Goal: Task Accomplishment & Management: Use online tool/utility

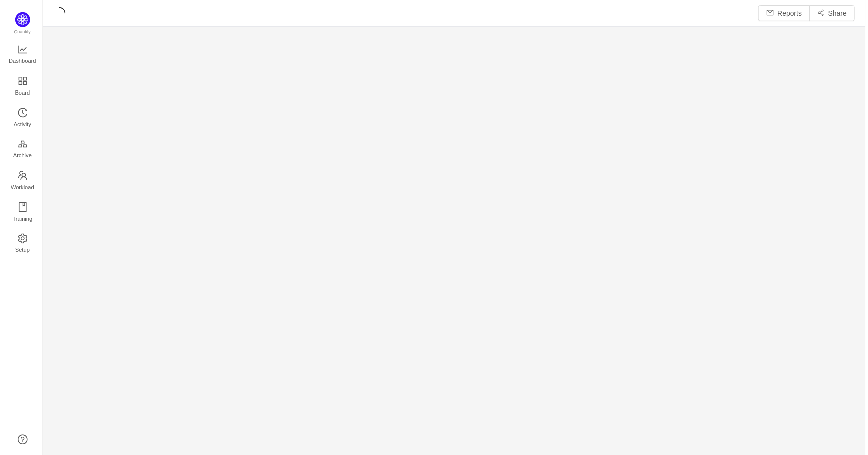
scroll to position [457, 828]
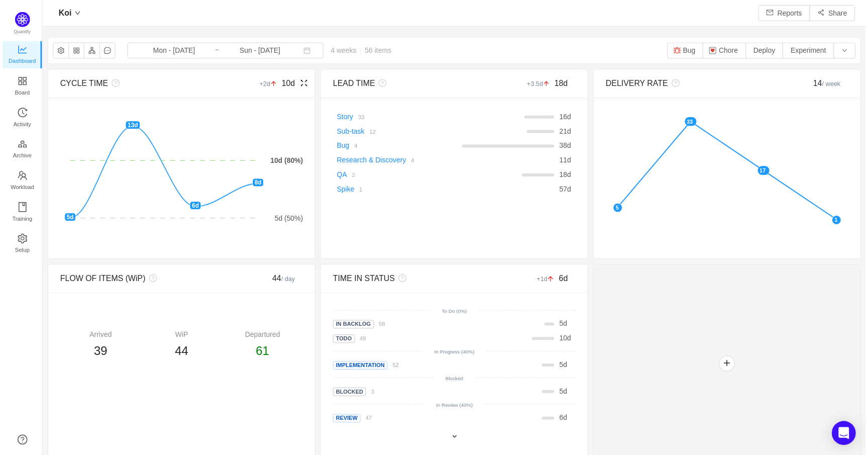
scroll to position [455, 828]
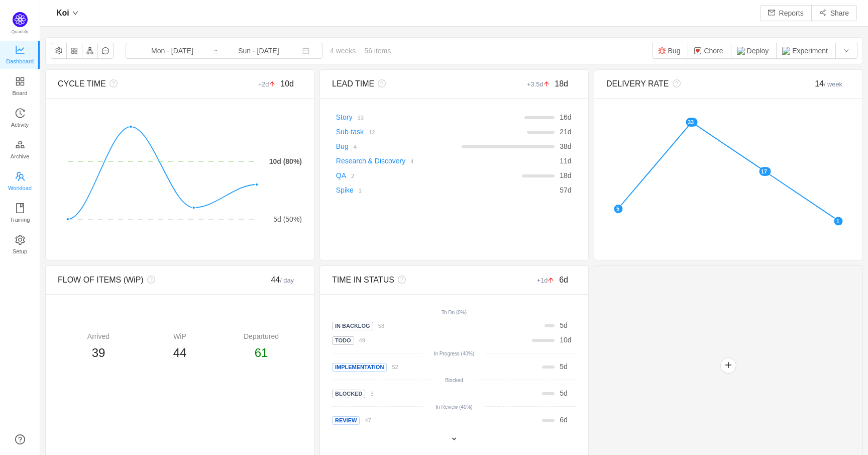
click at [20, 179] on span "Workload" at bounding box center [20, 188] width 24 height 20
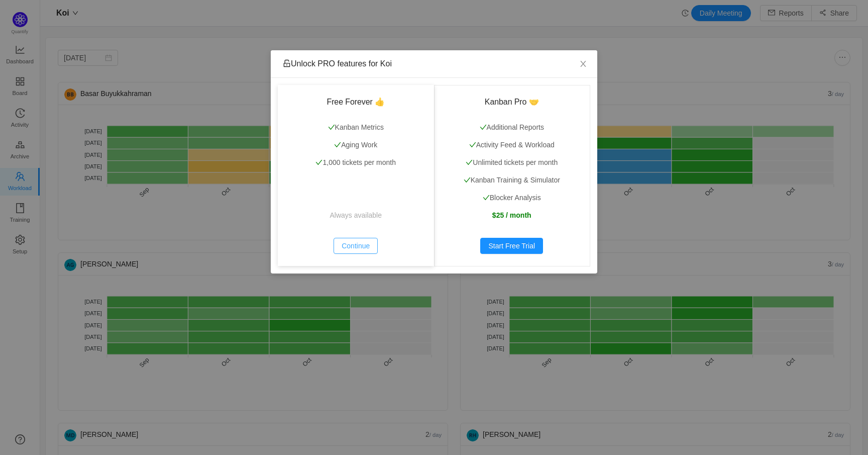
click at [351, 244] on button "Continue" at bounding box center [356, 246] width 44 height 16
click at [359, 246] on button "Continue" at bounding box center [356, 246] width 44 height 16
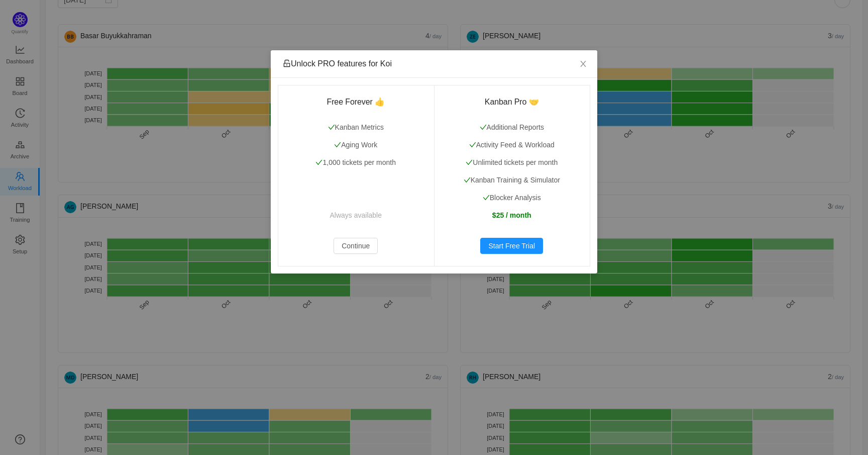
scroll to position [59, 0]
click at [582, 59] on span "Close" at bounding box center [583, 64] width 28 height 28
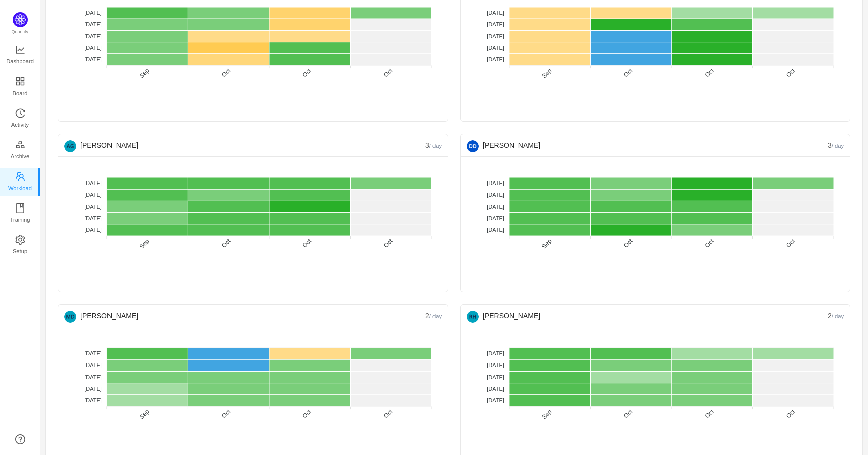
scroll to position [126, 0]
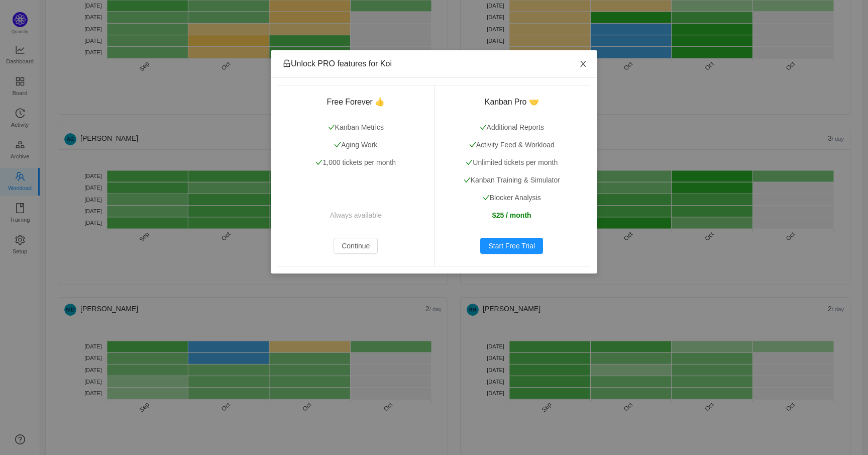
click at [585, 63] on icon "icon: close" at bounding box center [583, 64] width 8 height 8
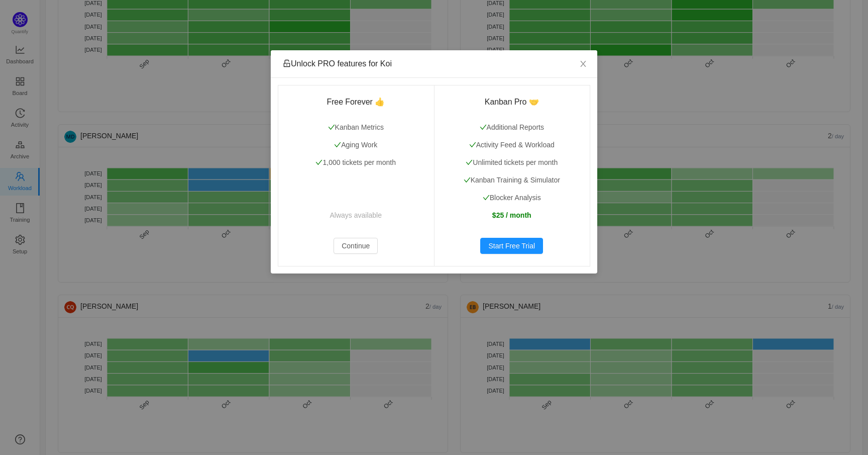
scroll to position [317, 0]
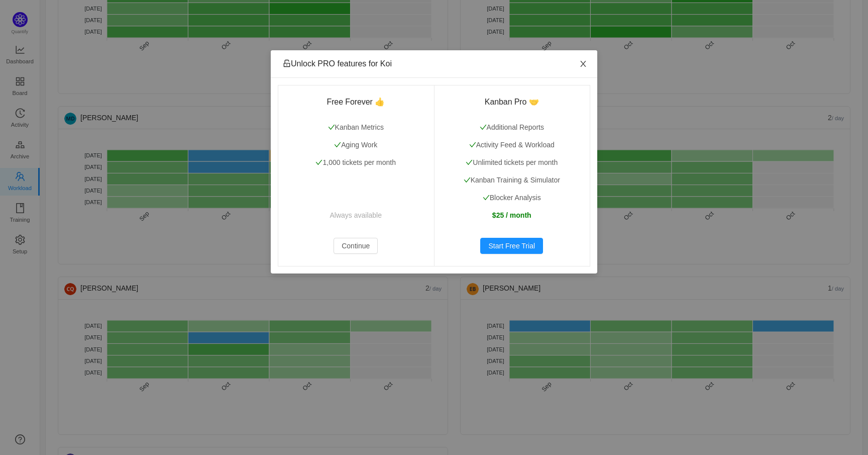
click at [586, 61] on icon "icon: close" at bounding box center [583, 64] width 8 height 8
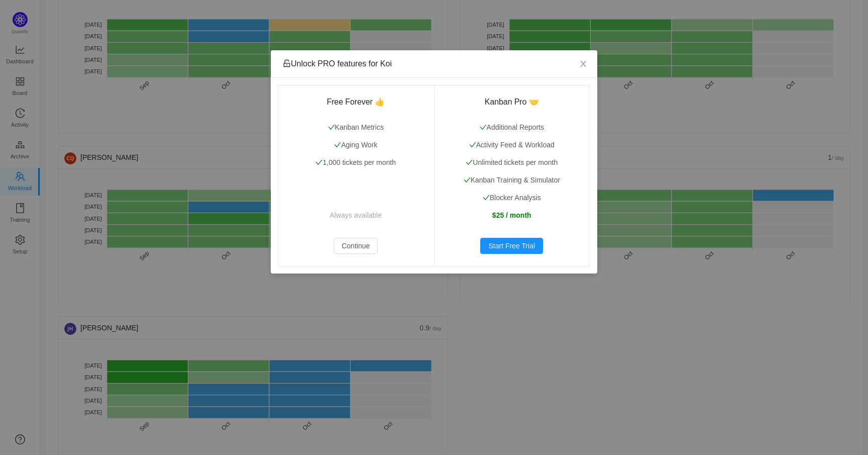
scroll to position [446, 0]
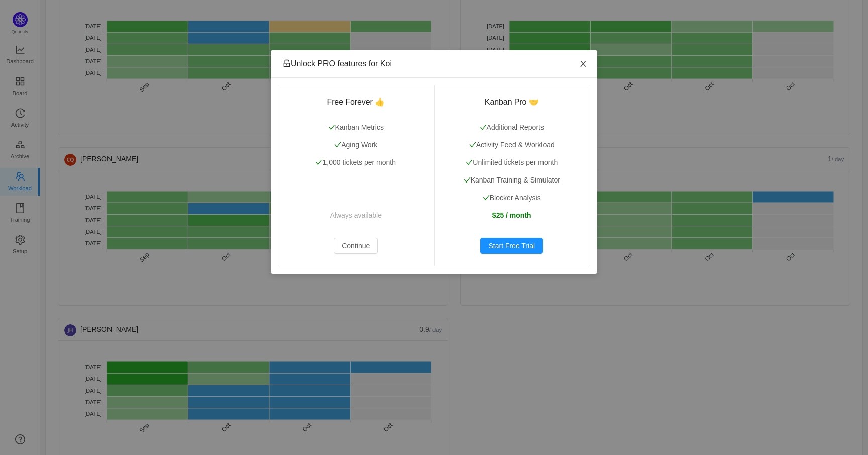
click at [581, 64] on icon "icon: close" at bounding box center [583, 64] width 8 height 8
click at [579, 64] on span "Close" at bounding box center [583, 64] width 28 height 28
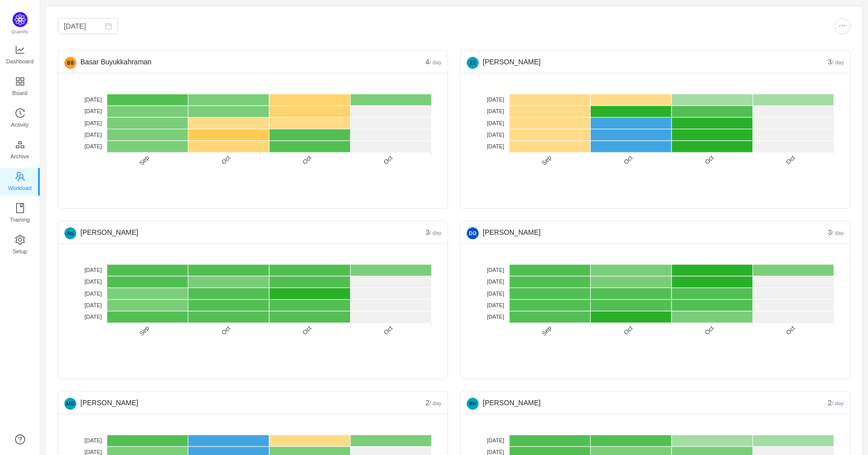
scroll to position [0, 0]
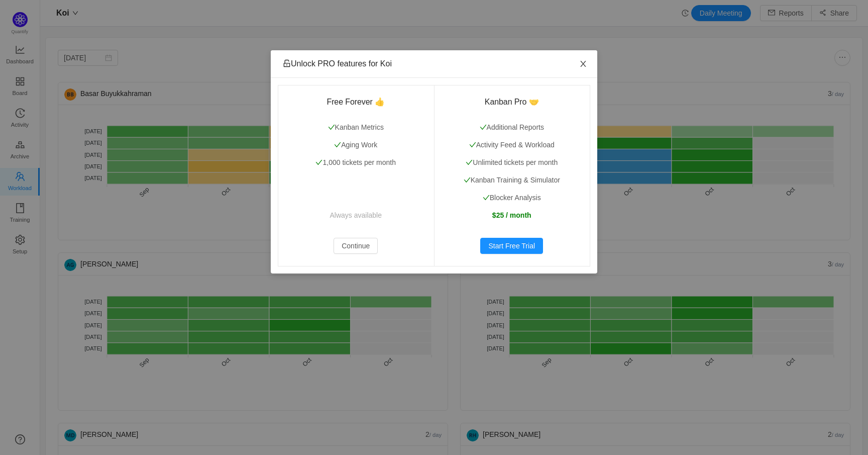
click at [581, 64] on icon "icon: close" at bounding box center [583, 64] width 8 height 8
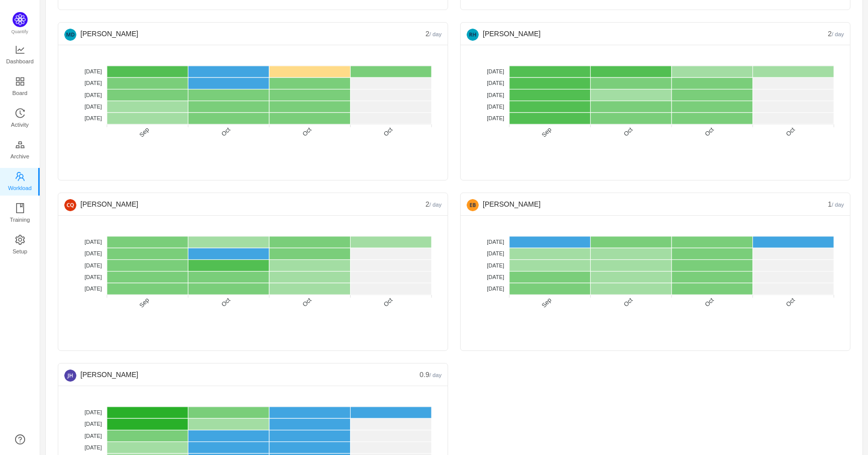
scroll to position [435, 0]
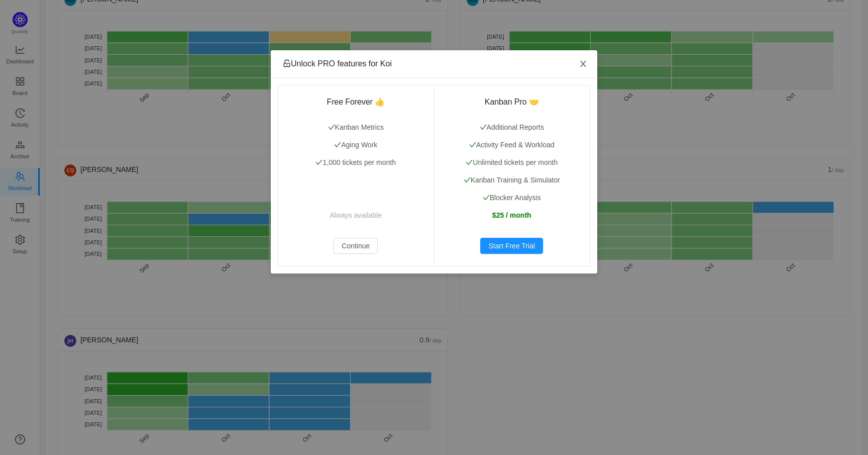
click at [579, 64] on span "Close" at bounding box center [583, 64] width 28 height 28
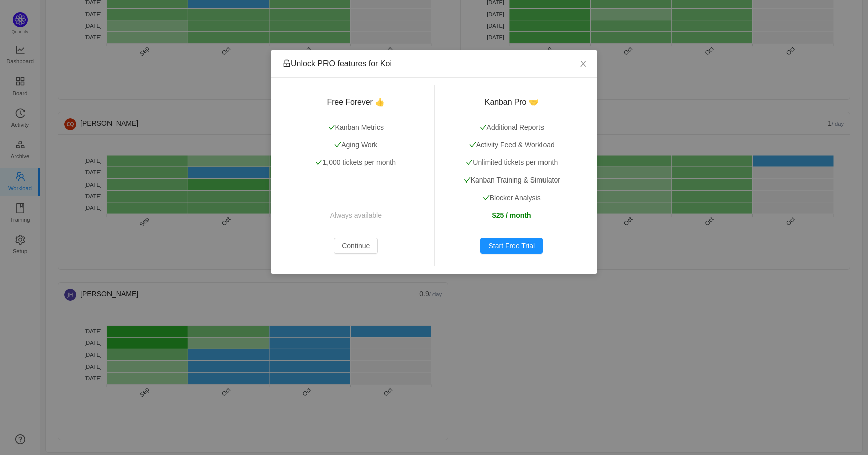
scroll to position [480, 0]
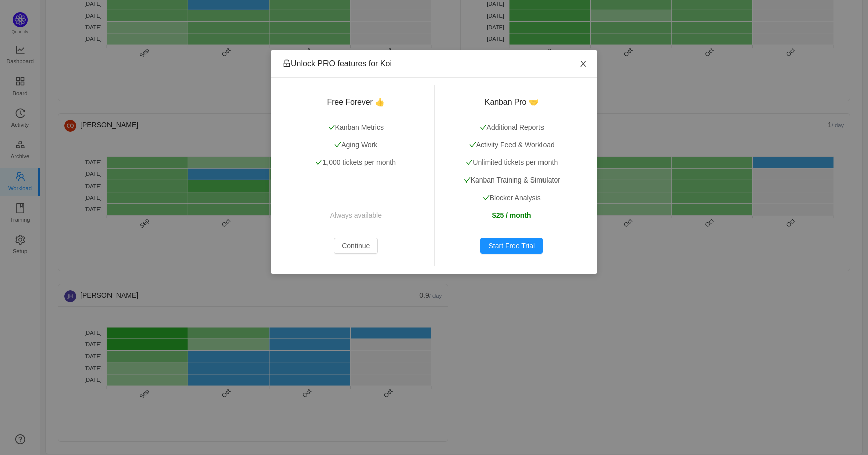
click at [583, 67] on icon "icon: close" at bounding box center [583, 64] width 8 height 8
click at [584, 63] on icon "icon: close" at bounding box center [583, 64] width 6 height 6
click at [585, 61] on icon "icon: close" at bounding box center [583, 64] width 6 height 6
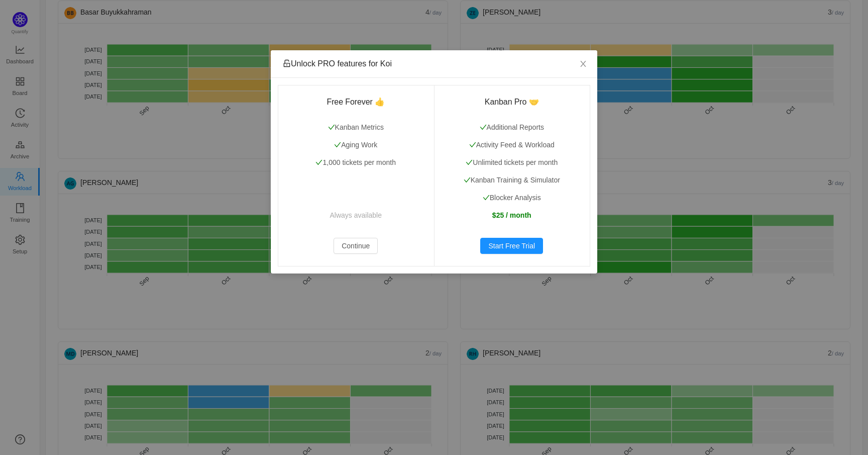
scroll to position [79, 0]
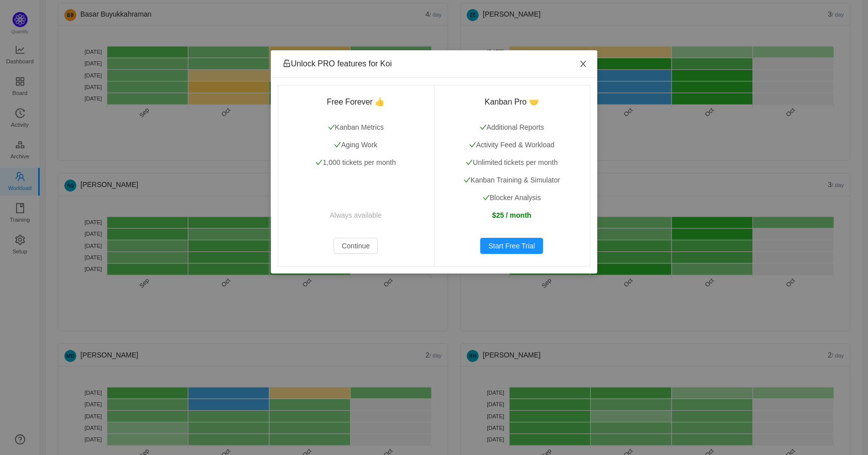
click at [585, 63] on icon "icon: close" at bounding box center [583, 64] width 8 height 8
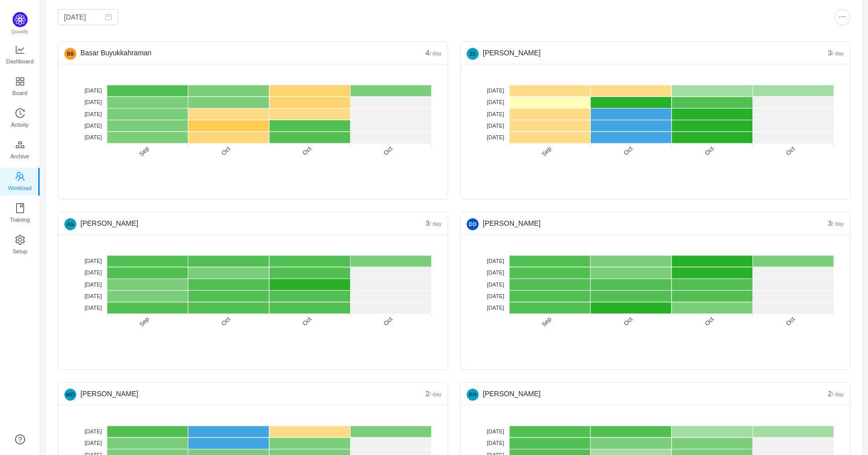
scroll to position [0, 0]
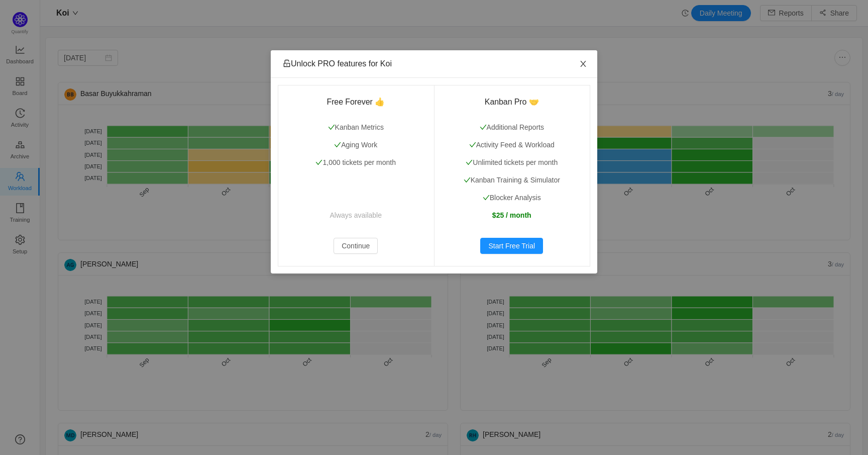
click at [587, 66] on icon "icon: close" at bounding box center [583, 64] width 8 height 8
click at [586, 60] on icon "icon: close" at bounding box center [583, 64] width 8 height 8
click at [584, 63] on icon "icon: close" at bounding box center [583, 64] width 6 height 6
click at [583, 62] on icon "icon: close" at bounding box center [583, 64] width 8 height 8
click at [583, 64] on icon "icon: close" at bounding box center [583, 64] width 6 height 6
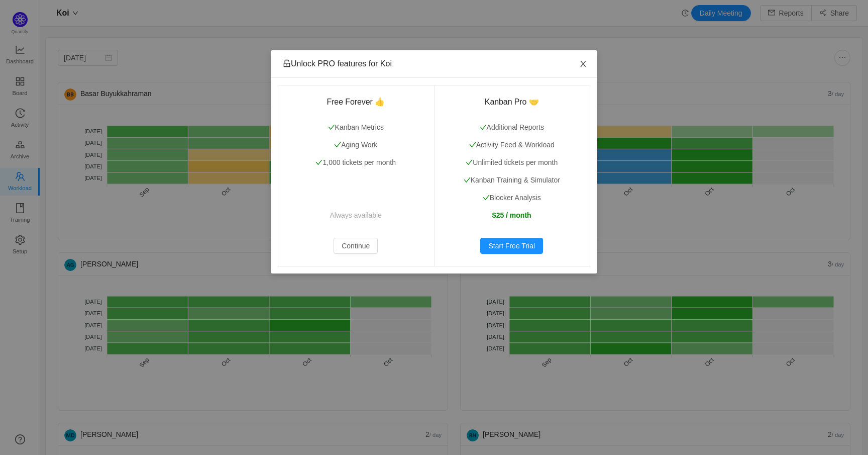
click at [579, 60] on span "Close" at bounding box center [583, 64] width 28 height 28
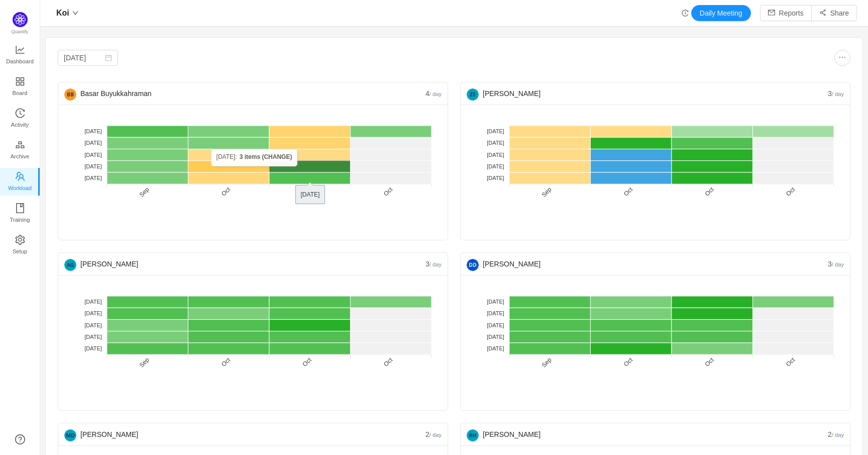
click at [305, 166] on rect at bounding box center [309, 167] width 81 height 12
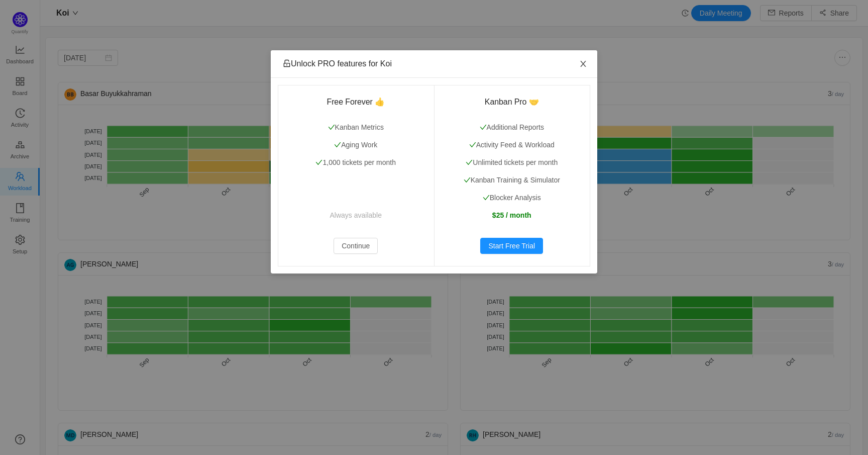
click at [581, 65] on icon "icon: close" at bounding box center [583, 64] width 8 height 8
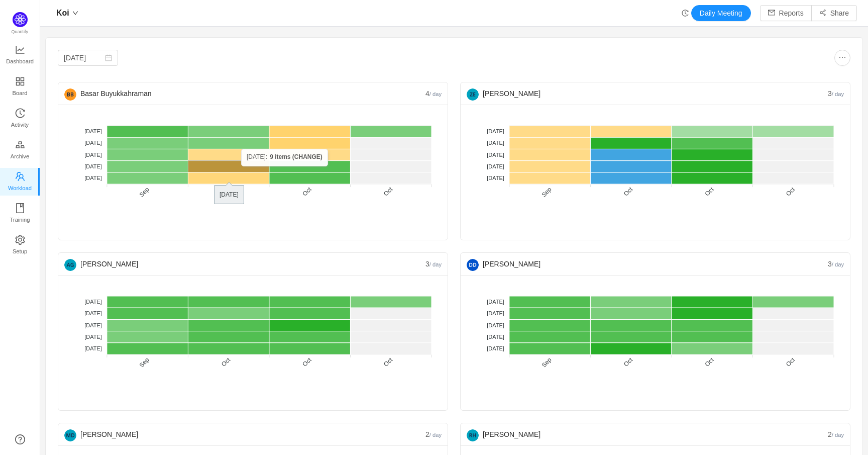
click at [241, 166] on rect at bounding box center [228, 167] width 81 height 12
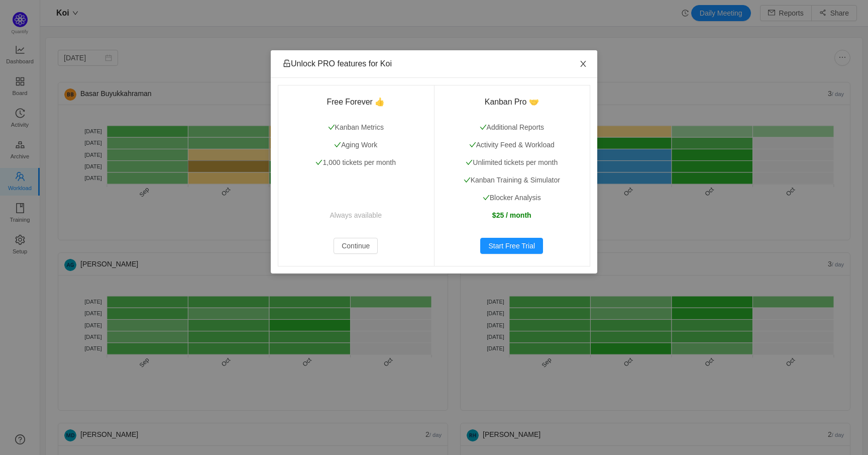
click at [581, 62] on icon "icon: close" at bounding box center [583, 64] width 6 height 6
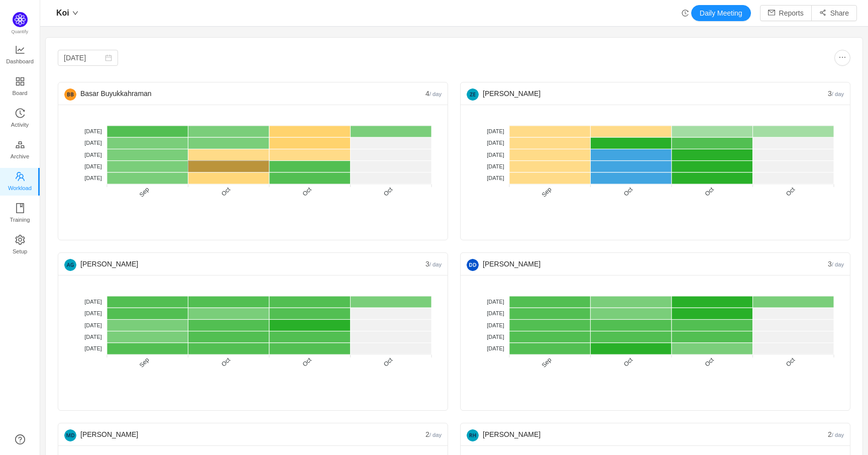
click at [407, 223] on div "No data No WIP Optimal (1-4) High (5-10) Overburdened (10+)" at bounding box center [252, 242] width 377 height 58
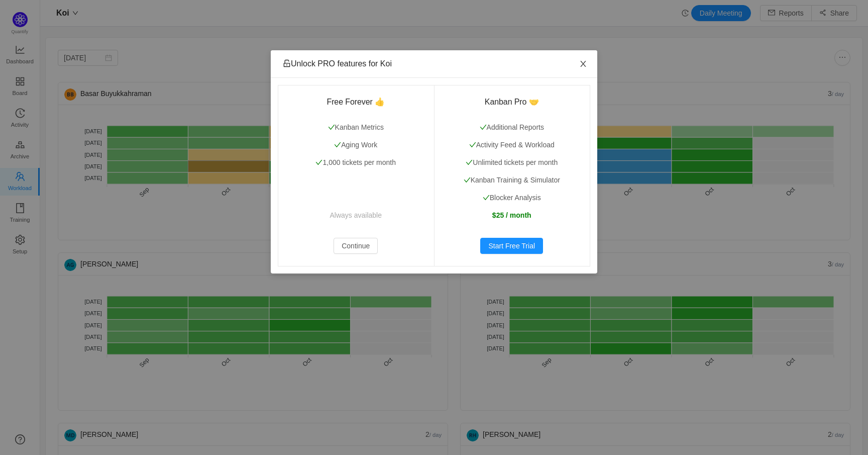
click at [586, 61] on icon "icon: close" at bounding box center [583, 64] width 8 height 8
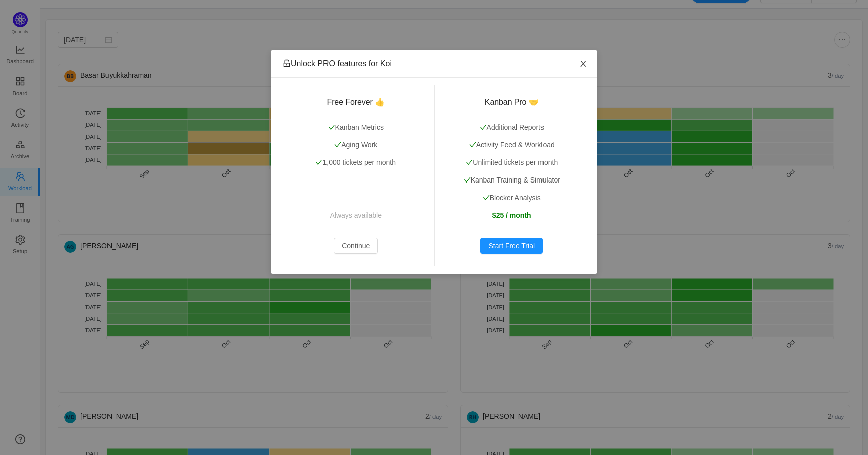
scroll to position [19, 0]
click at [586, 62] on icon "icon: close" at bounding box center [583, 64] width 8 height 8
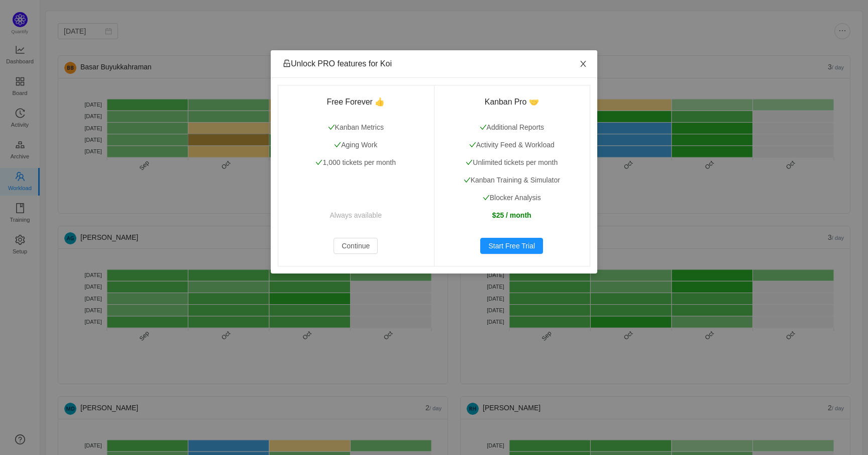
scroll to position [23, 0]
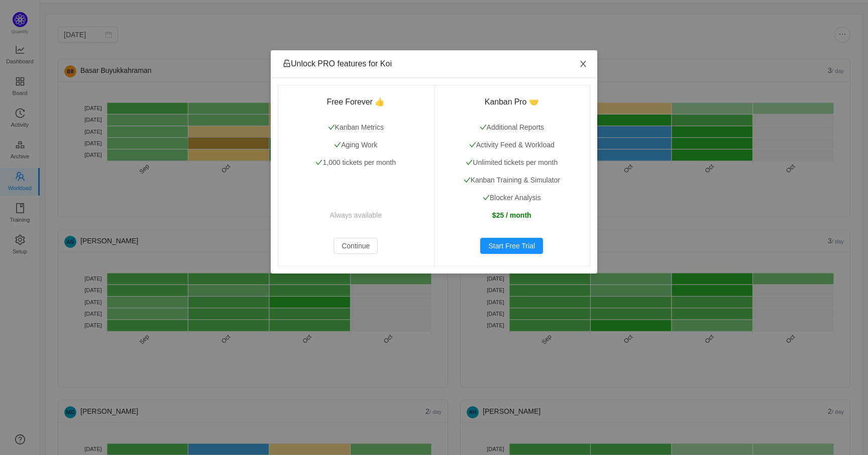
click at [586, 62] on icon "icon: close" at bounding box center [583, 64] width 8 height 8
click at [581, 63] on icon "icon: close" at bounding box center [583, 64] width 8 height 8
